Goal: Task Accomplishment & Management: Complete application form

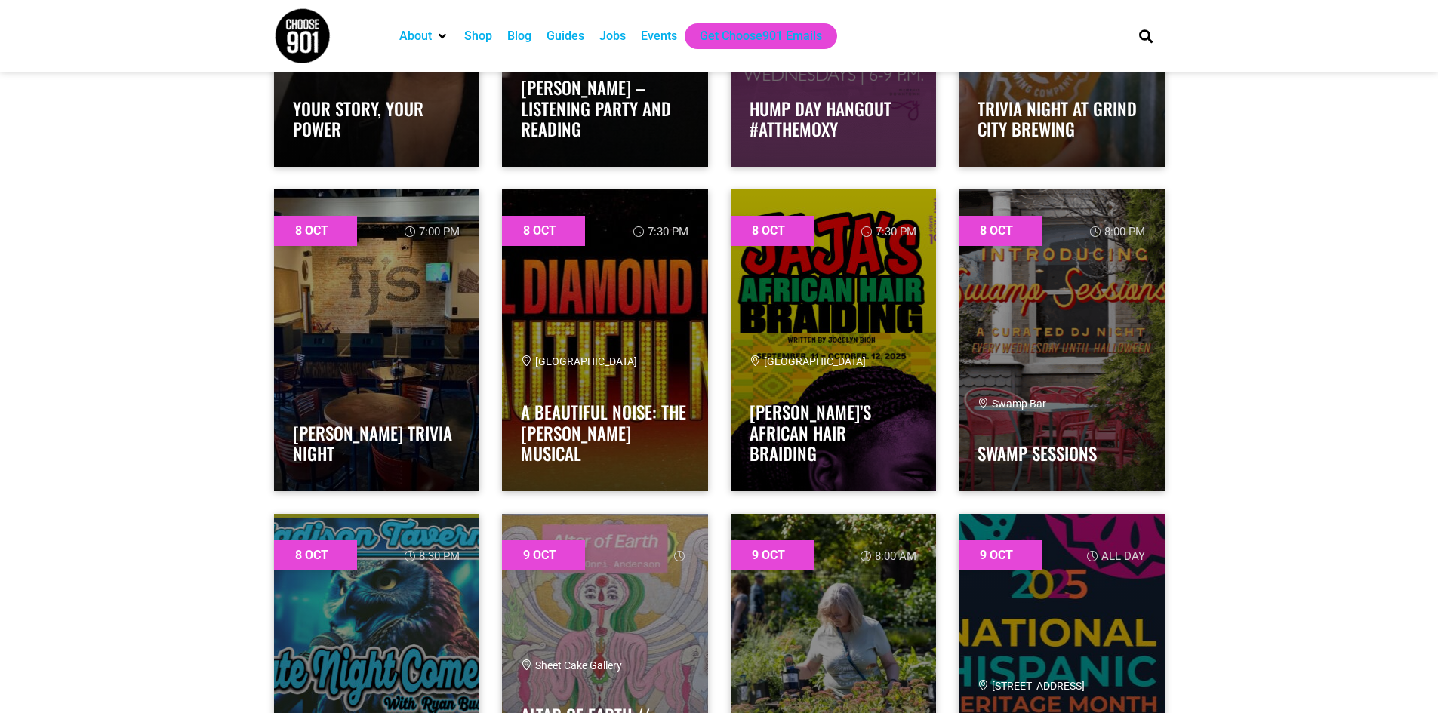
scroll to position [2114, 0]
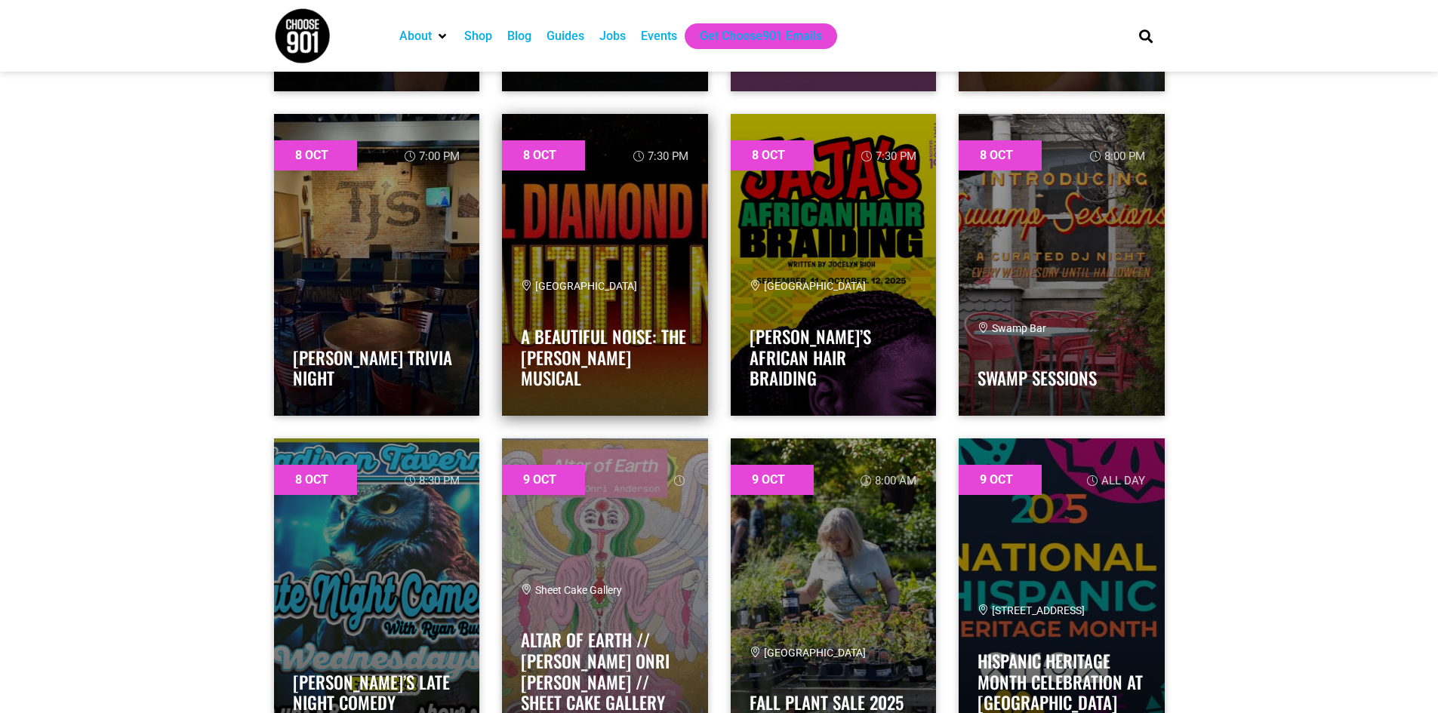
click at [554, 223] on link at bounding box center [605, 265] width 206 height 302
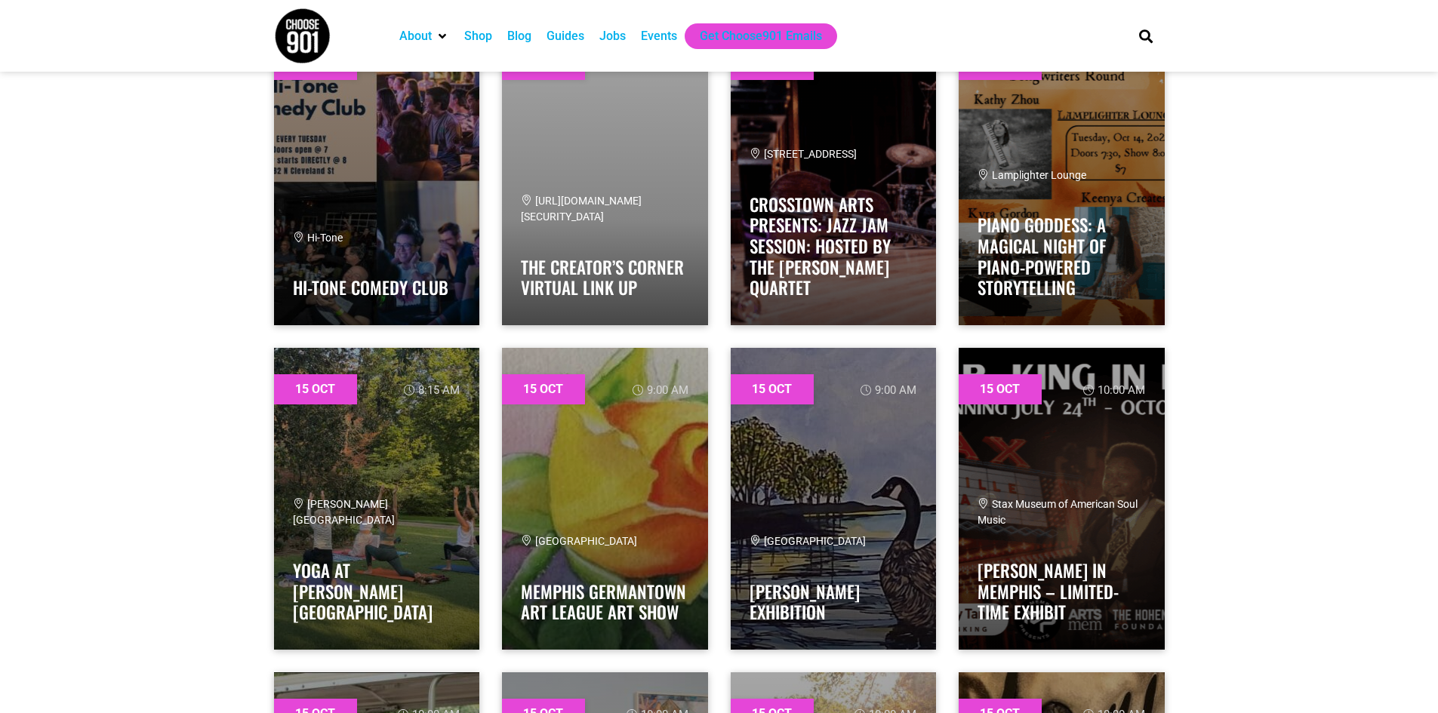
scroll to position [13814, 0]
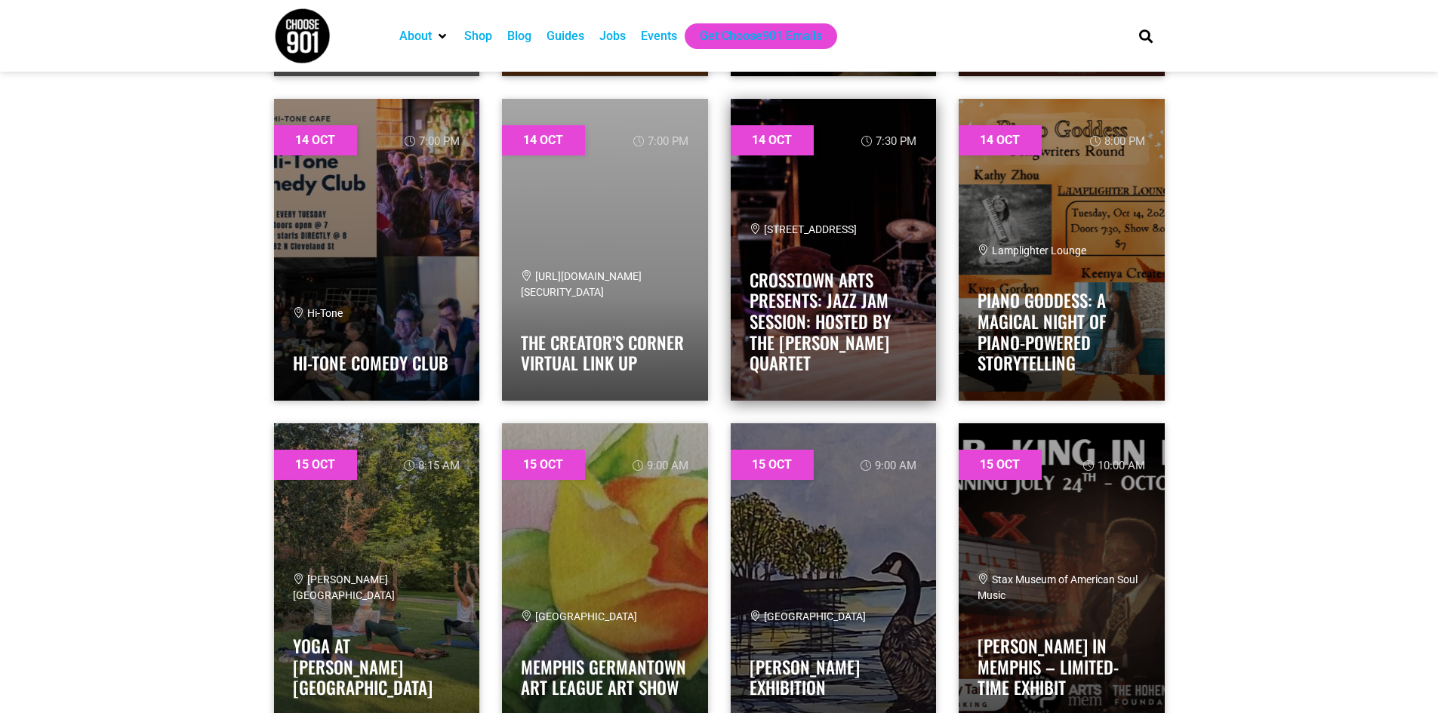
click at [833, 239] on div "1350 Concourse Ave. Crosstown Arts Presents: Jazz Jam Session: Hosted by the Al…" at bounding box center [834, 302] width 168 height 160
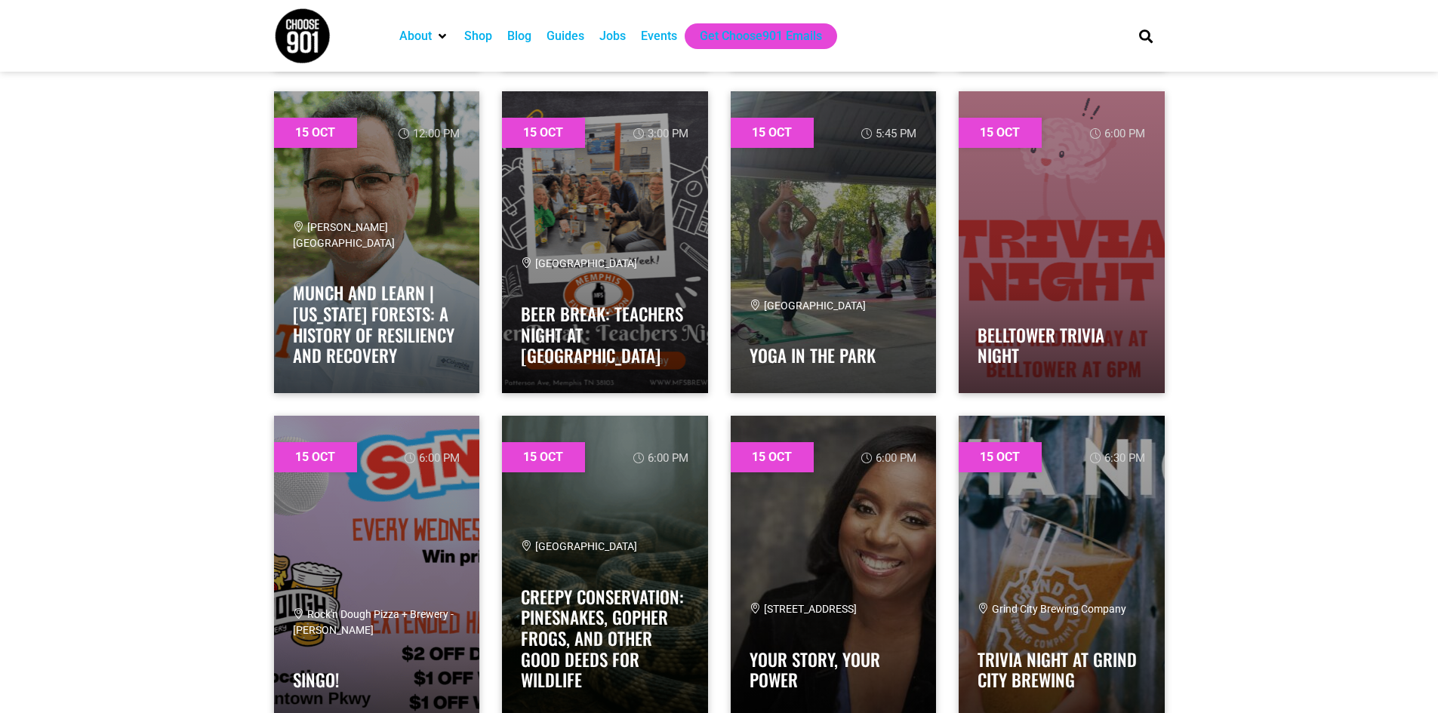
scroll to position [14871, 0]
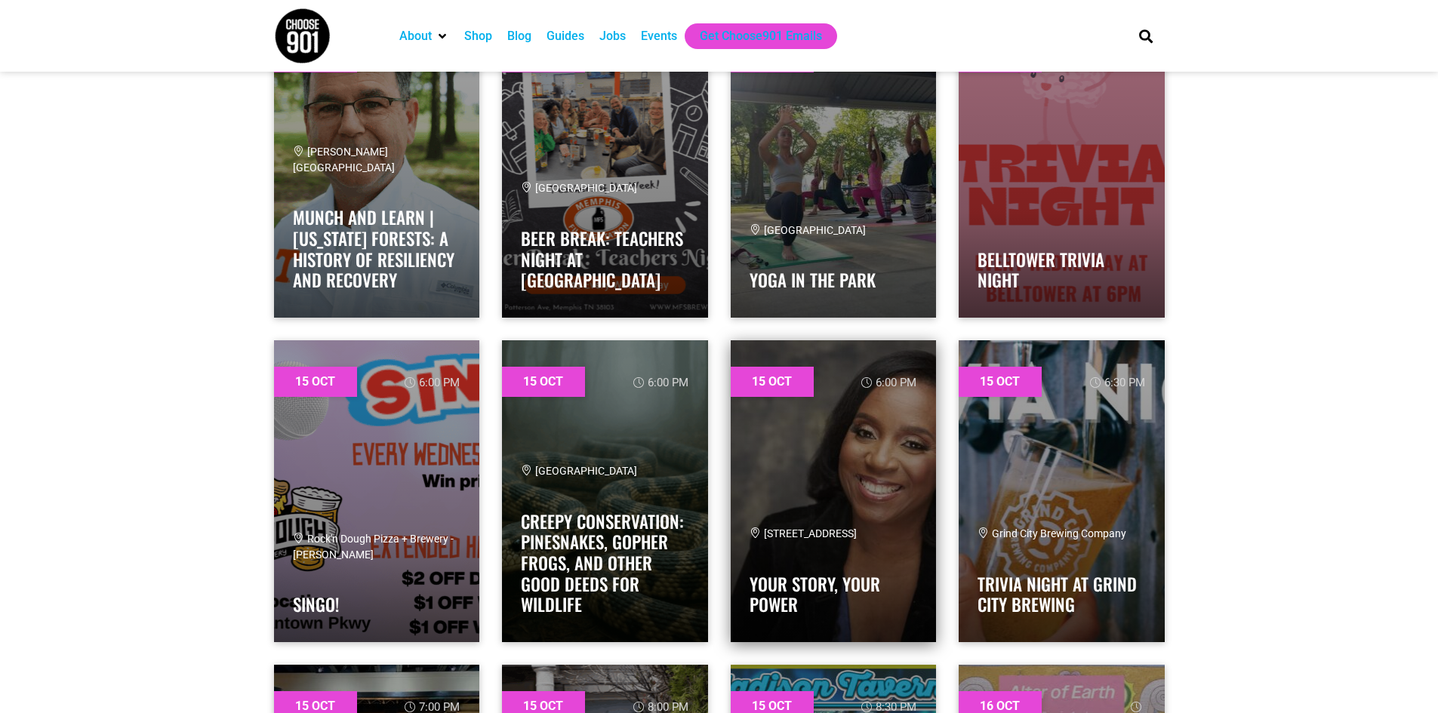
click at [871, 478] on link at bounding box center [834, 491] width 206 height 302
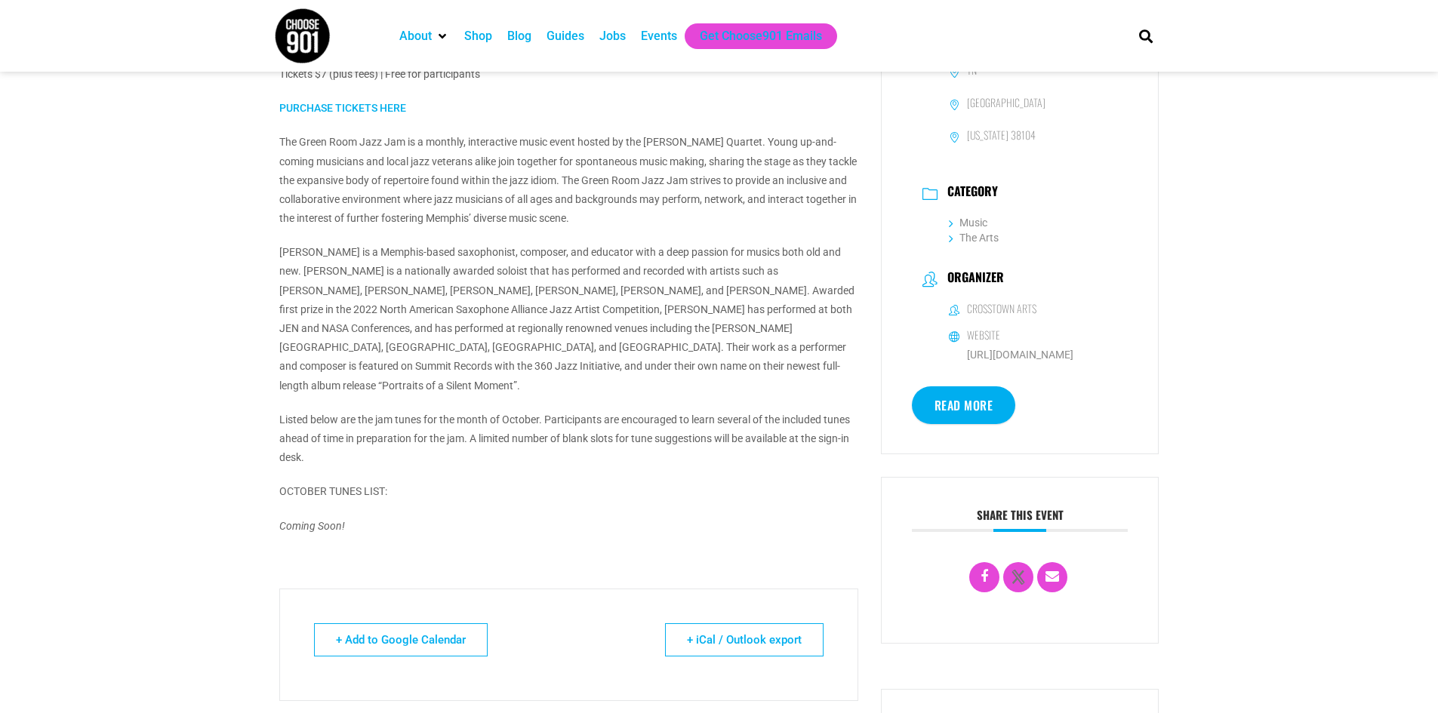
scroll to position [377, 0]
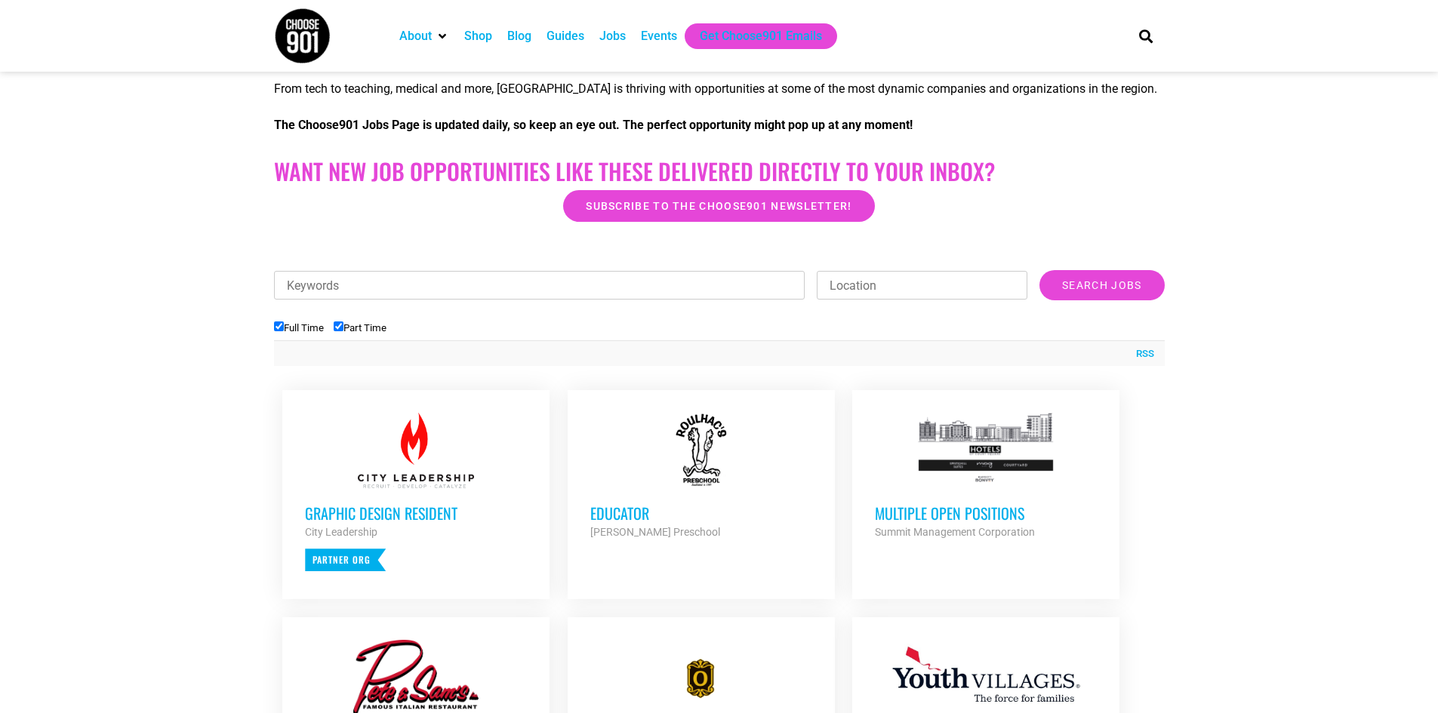
scroll to position [377, 0]
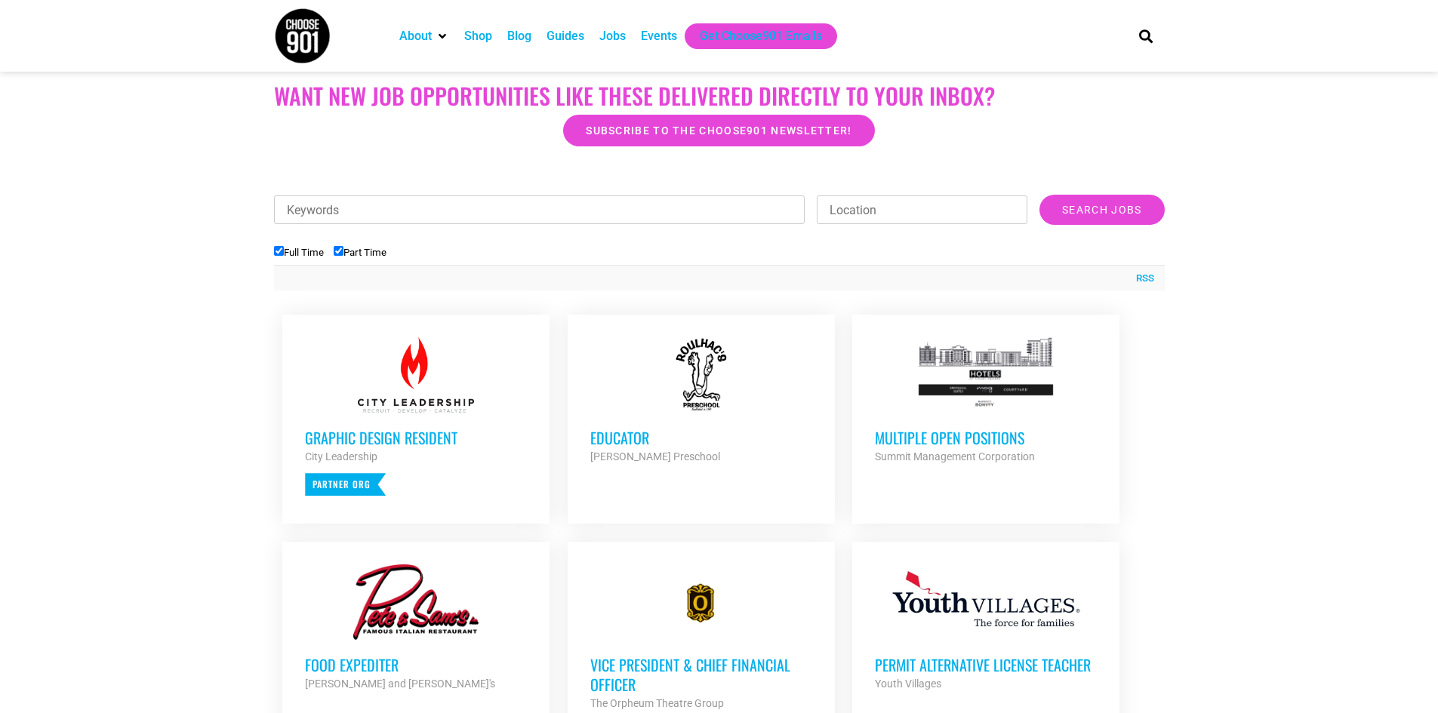
click at [502, 214] on input "Keywords" at bounding box center [539, 210] width 531 height 29
type input "communications"
click at [1039, 195] on input "Search Jobs" at bounding box center [1101, 210] width 125 height 30
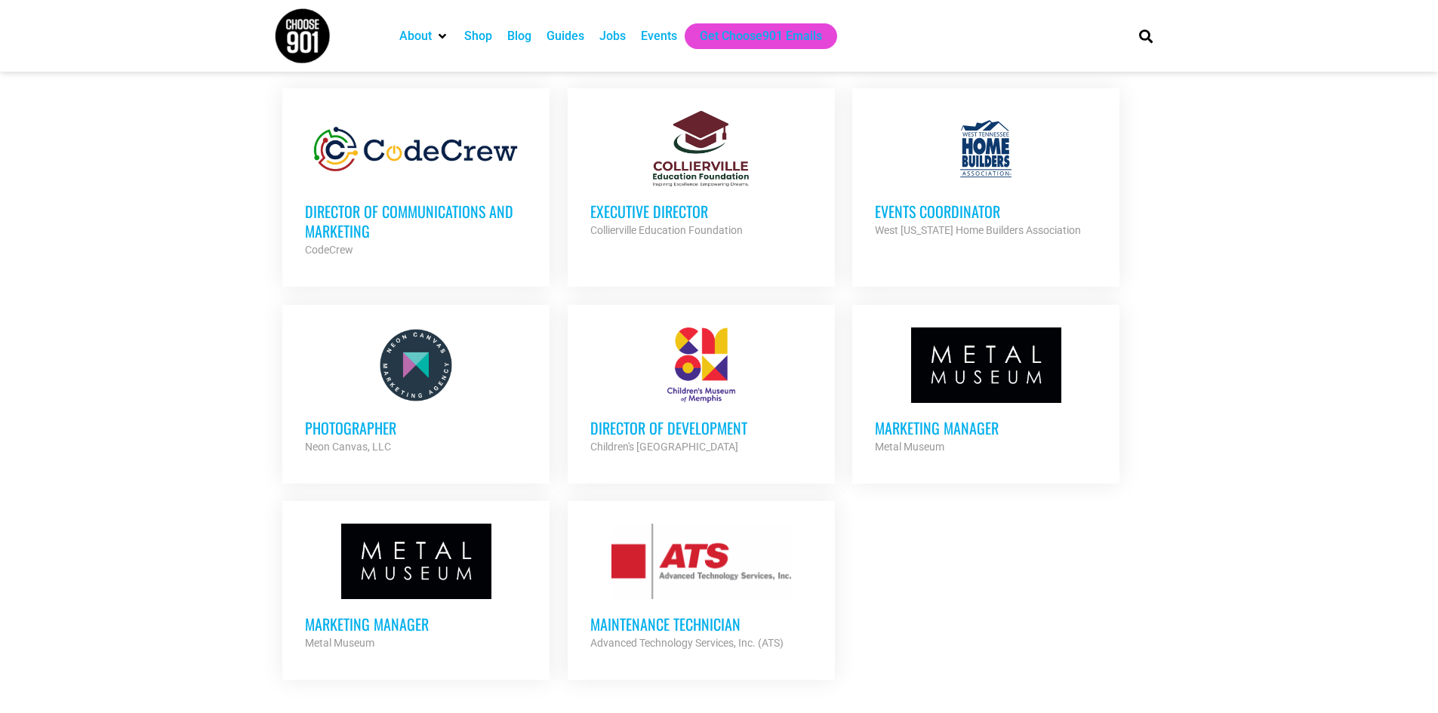
scroll to position [528, 0]
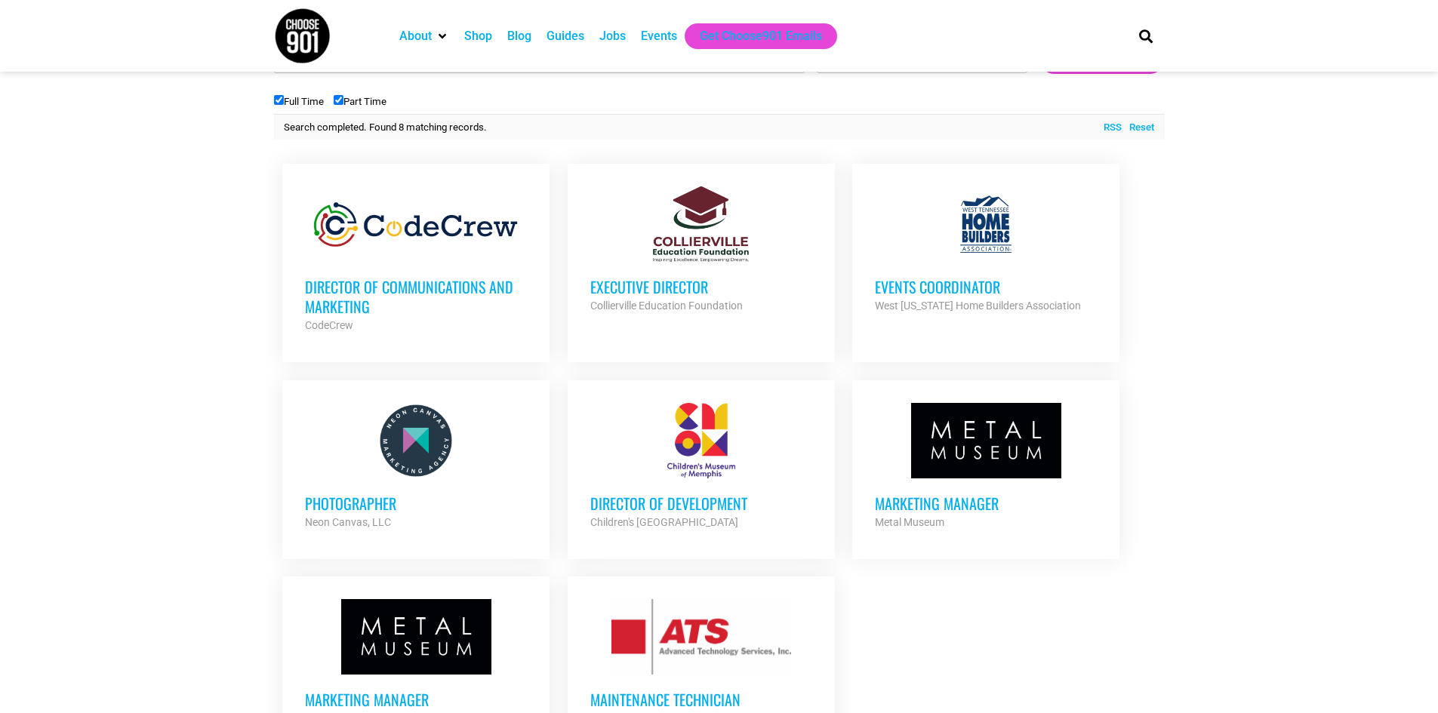
click at [306, 284] on h3 "Director of Communications and Marketing" at bounding box center [416, 296] width 222 height 39
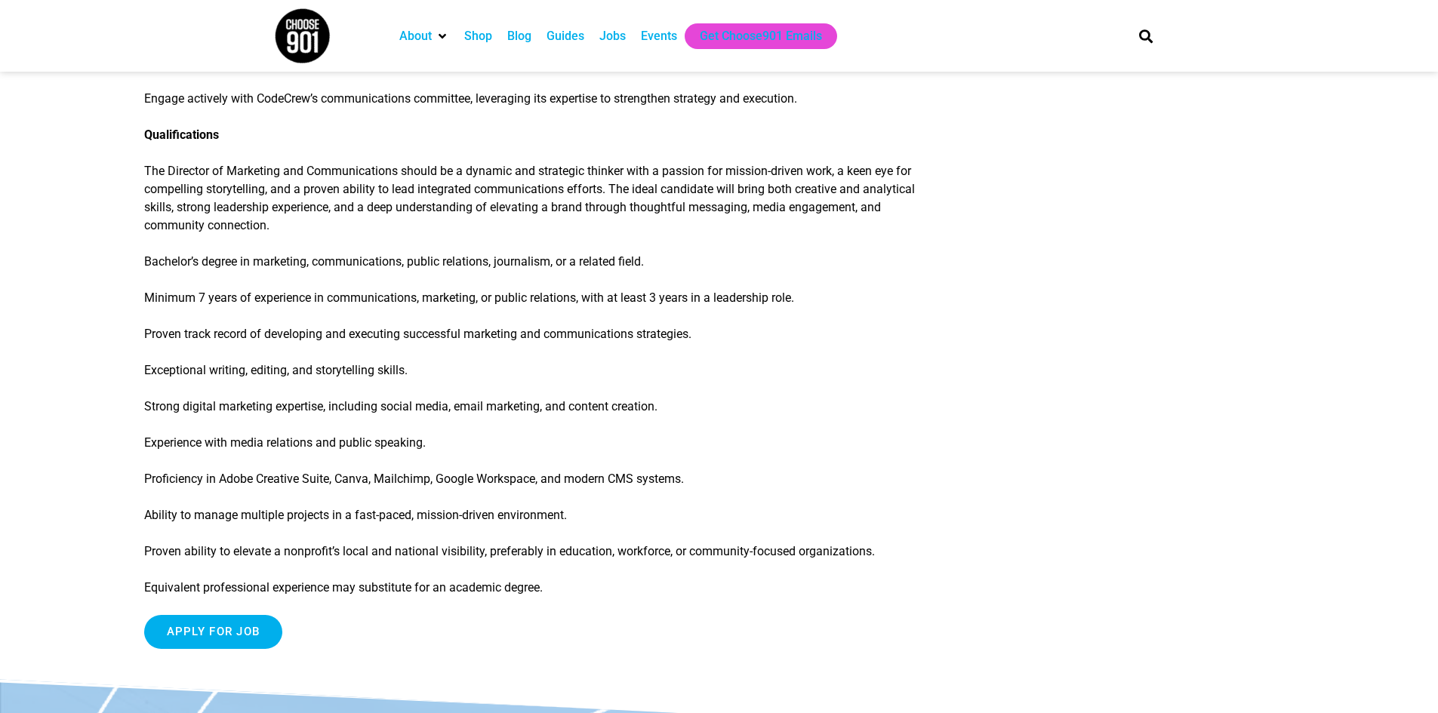
scroll to position [1359, 0]
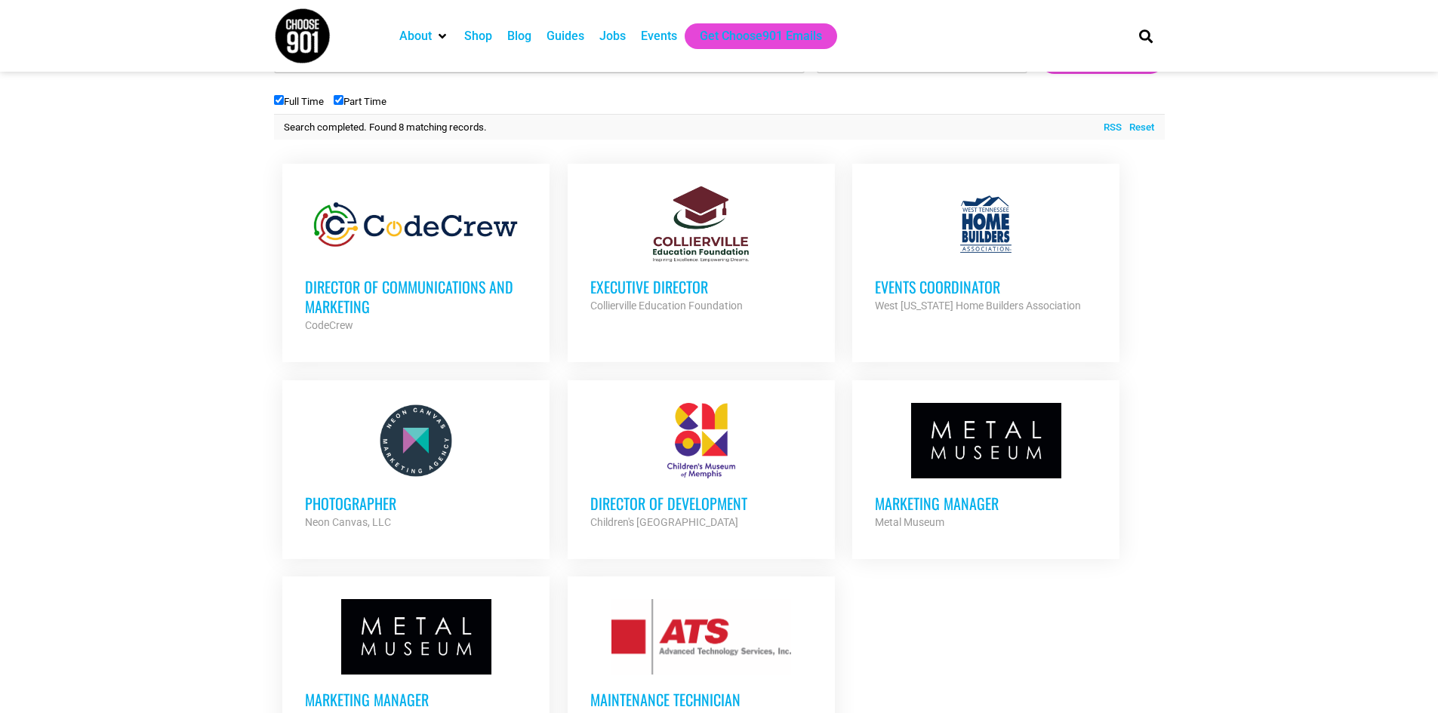
click at [885, 504] on h3 "Marketing Manager" at bounding box center [986, 504] width 222 height 20
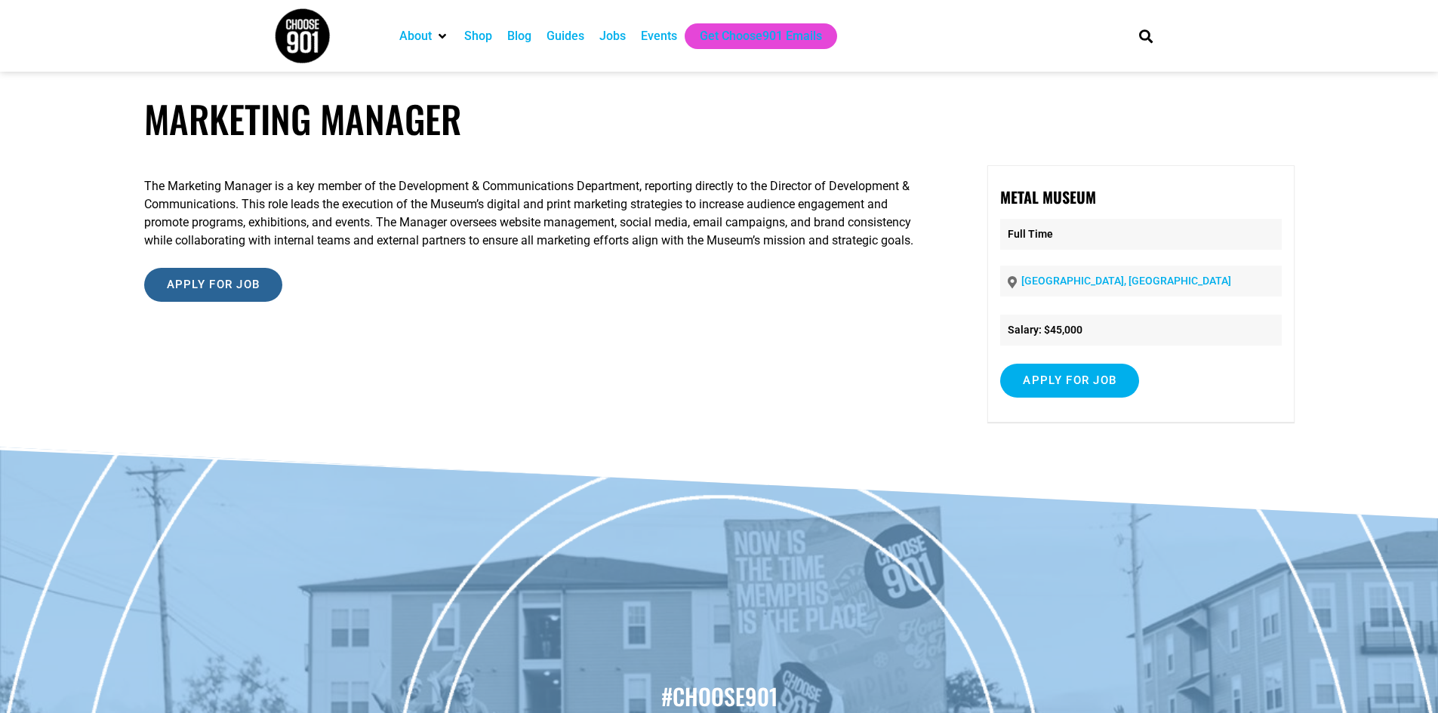
click at [214, 289] on input "Apply for job" at bounding box center [213, 285] width 139 height 34
click at [404, 334] on link "[DOMAIN_NAME]" at bounding box center [372, 332] width 92 height 14
